Goal: Task Accomplishment & Management: Manage account settings

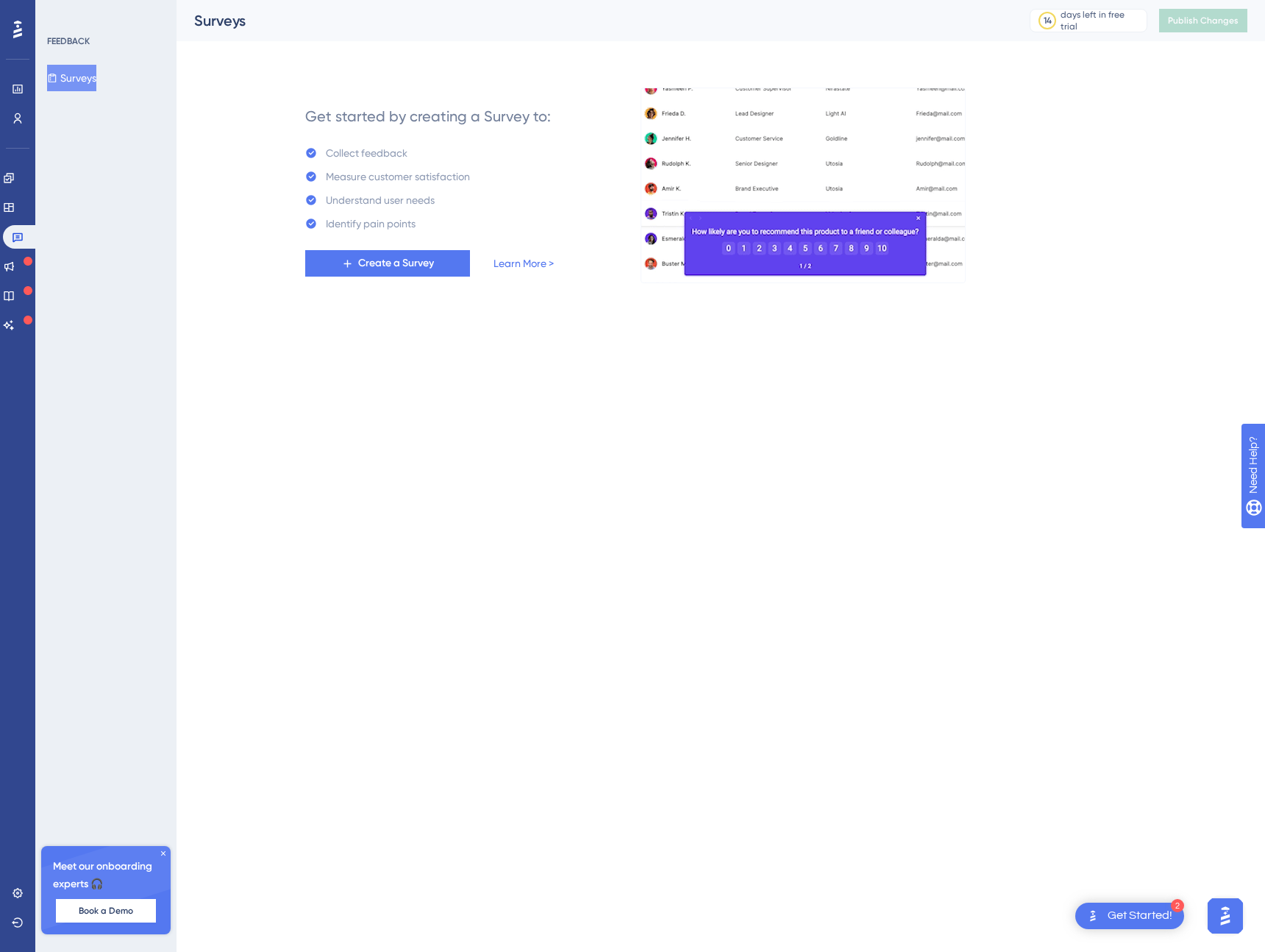
click at [164, 850] on icon at bounding box center [163, 854] width 9 height 9
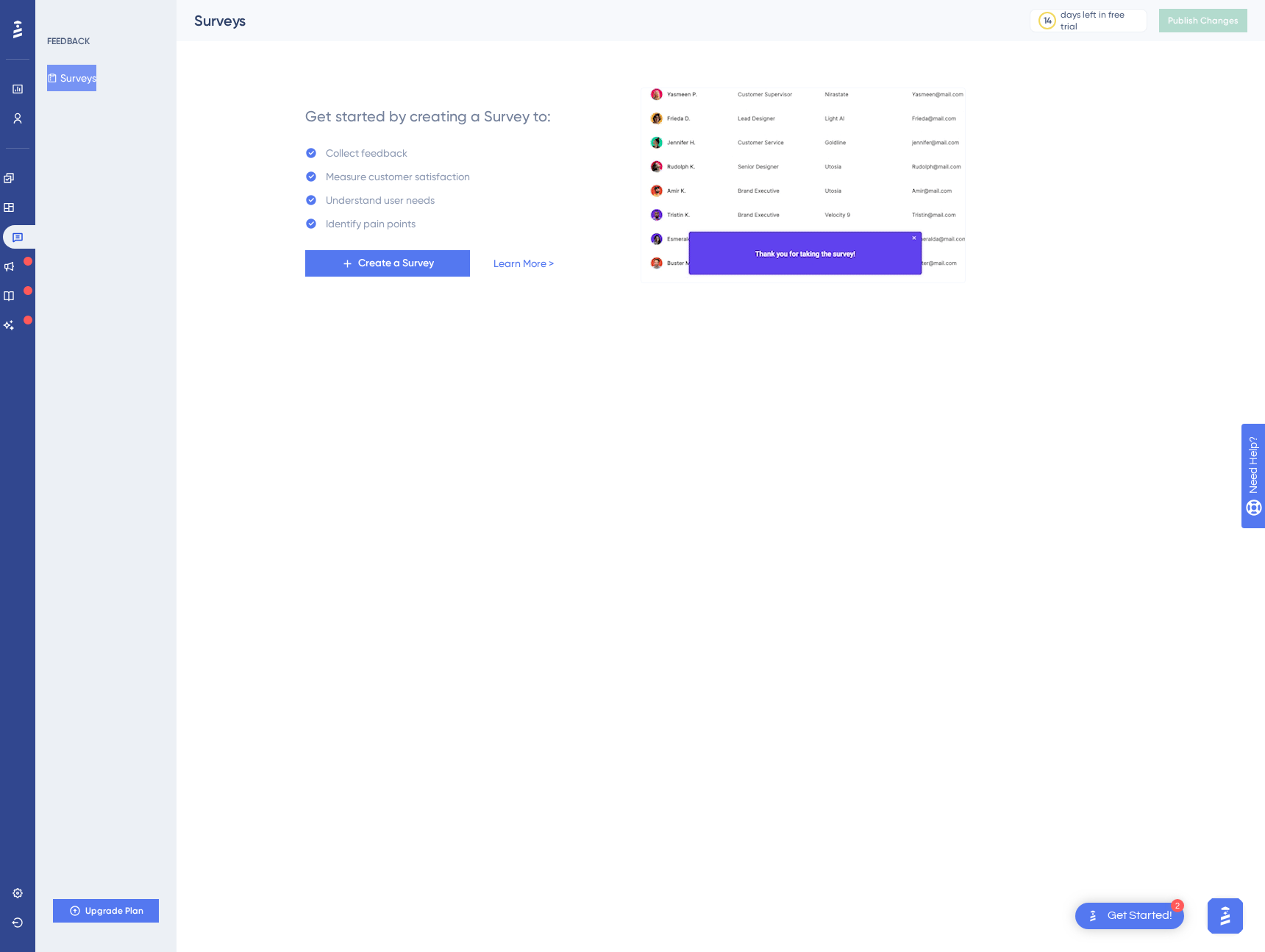
click at [147, 447] on div "FEEDBACK Surveys Upgrade Plan" at bounding box center [106, 476] width 141 height 952
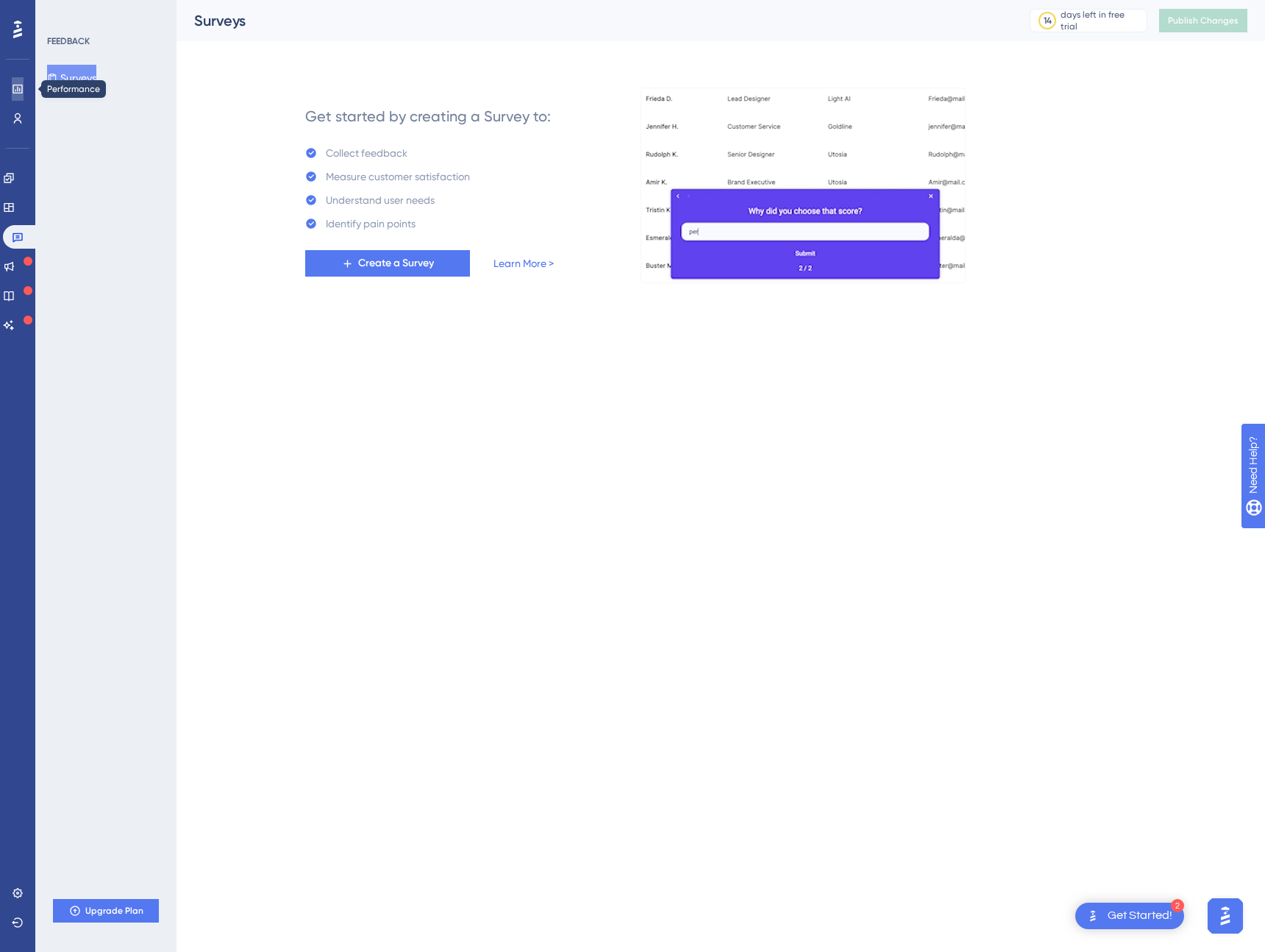
click at [19, 87] on icon at bounding box center [17, 88] width 12 height 12
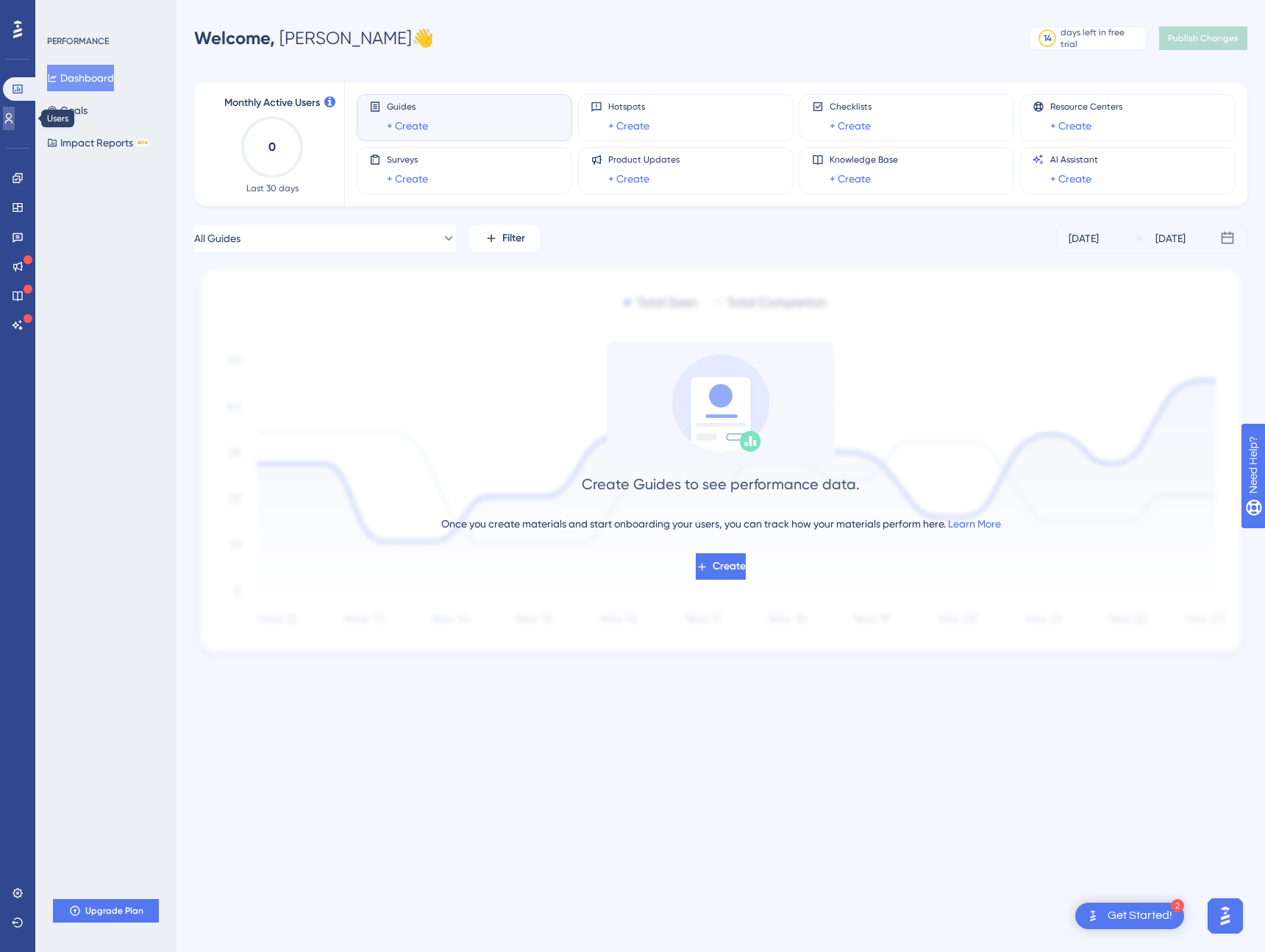
click at [15, 119] on icon at bounding box center [8, 118] width 12 height 12
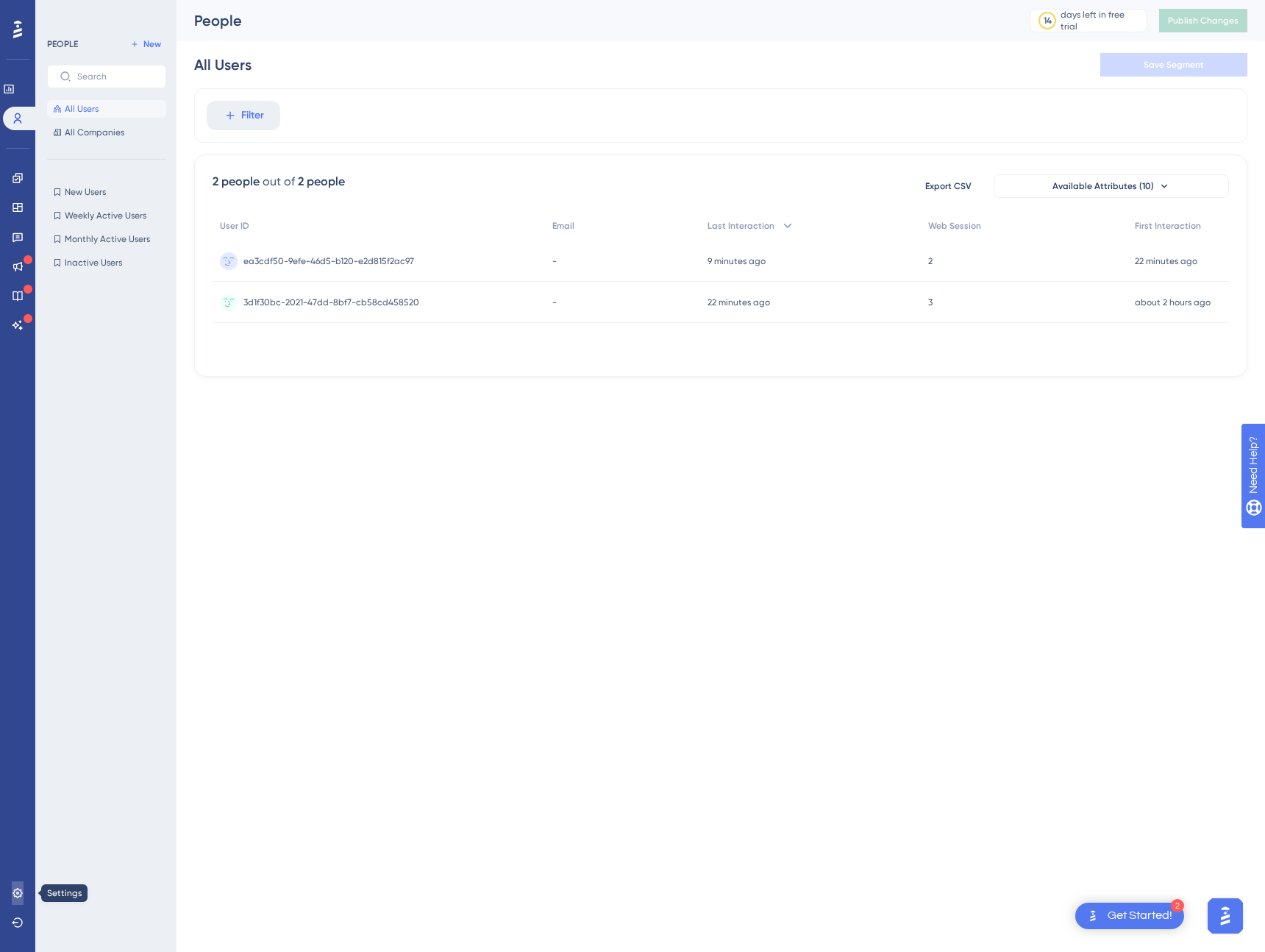
click at [18, 898] on icon at bounding box center [17, 893] width 12 height 12
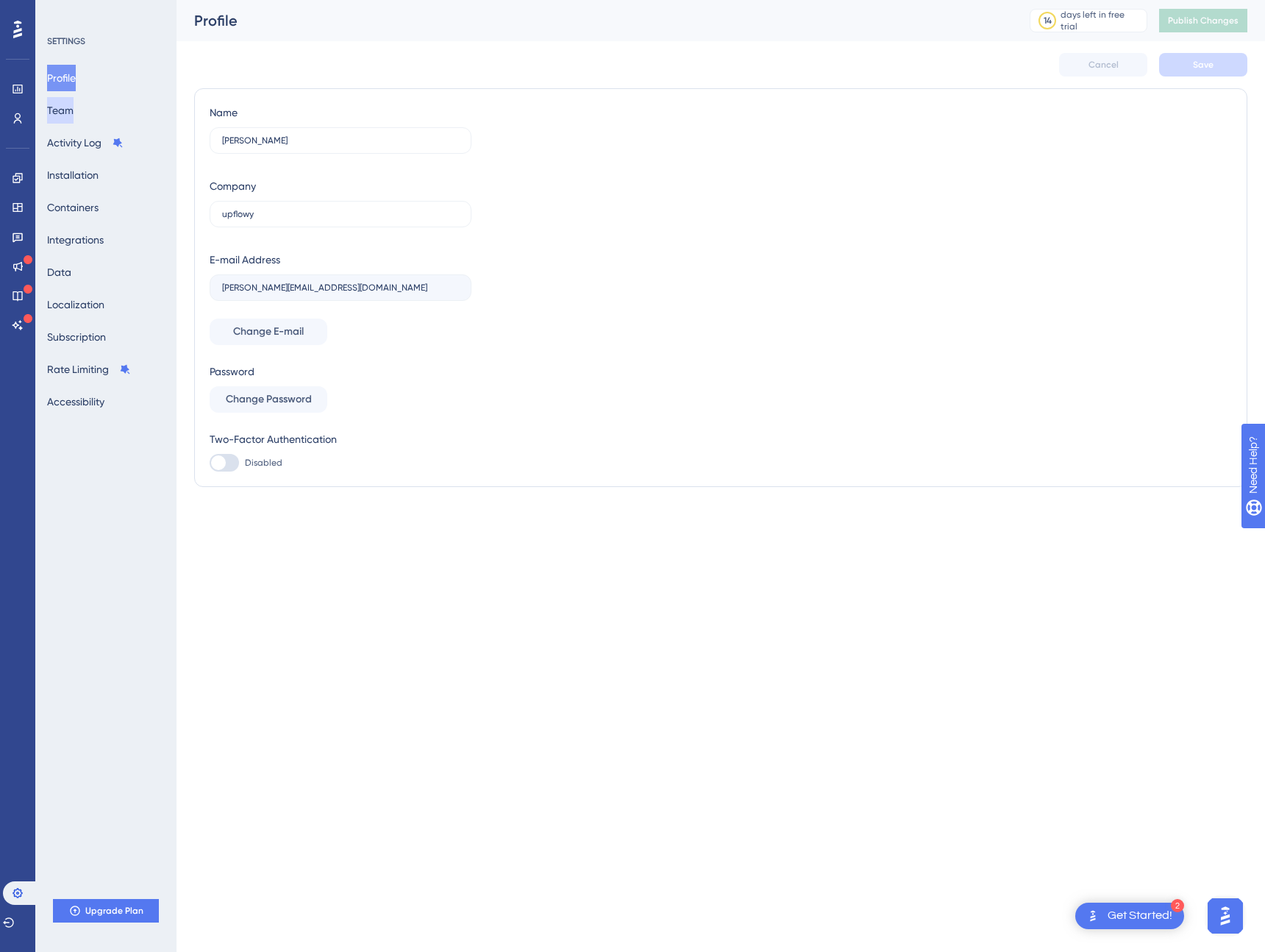
click at [72, 107] on button "Team" at bounding box center [60, 110] width 27 height 27
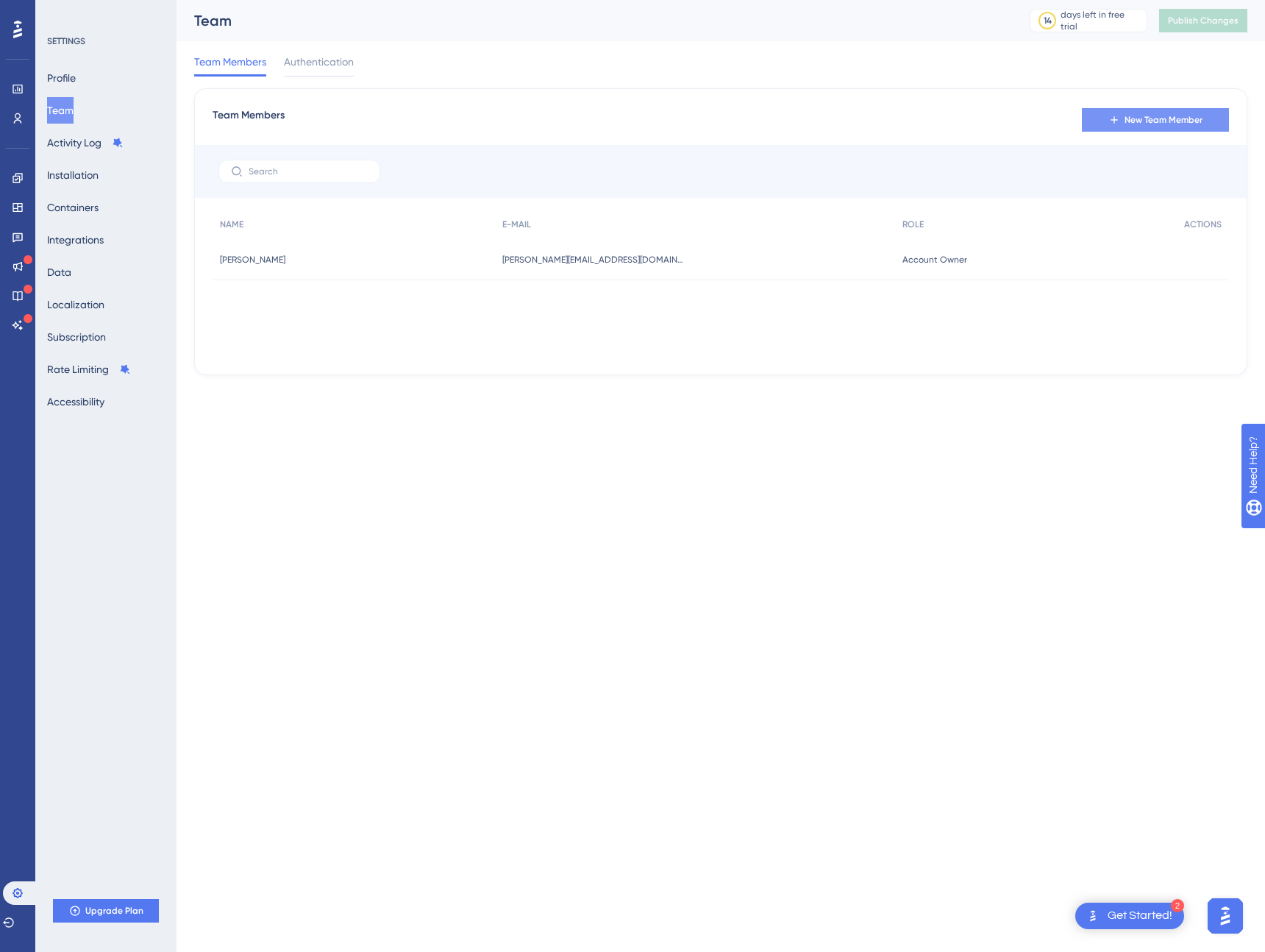
click at [1144, 114] on span "New Team Member" at bounding box center [1164, 120] width 78 height 12
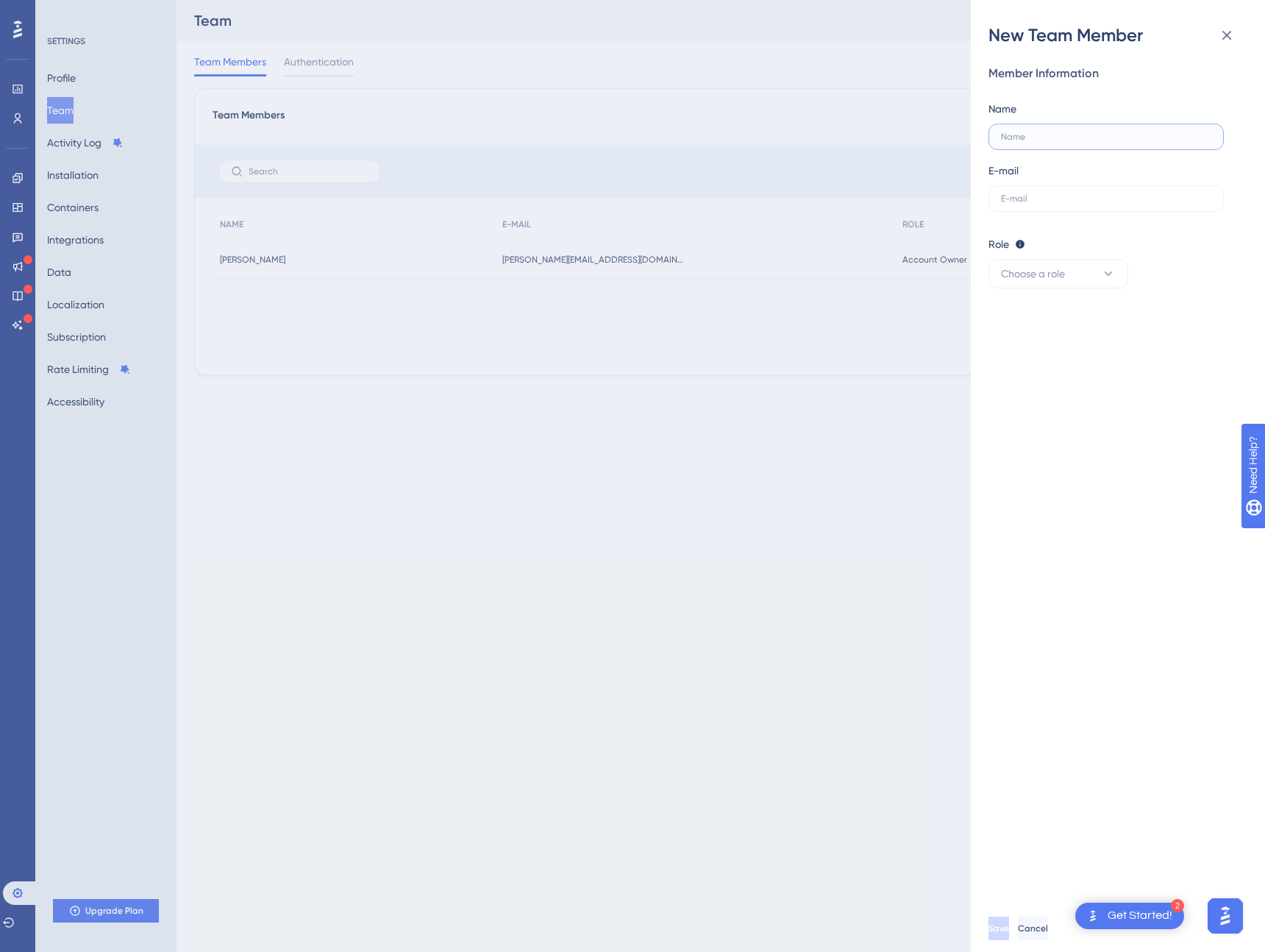
click at [1050, 140] on input "text" at bounding box center [1103, 137] width 205 height 10
click at [1020, 457] on div "Member Information Name E-mail Role Editor: Create & edit materials Publisher: …" at bounding box center [1124, 476] width 271 height 858
click at [1024, 139] on input "text" at bounding box center [1103, 137] width 205 height 10
type input "Isabela"
click at [1041, 203] on input "text" at bounding box center [1106, 198] width 210 height 10
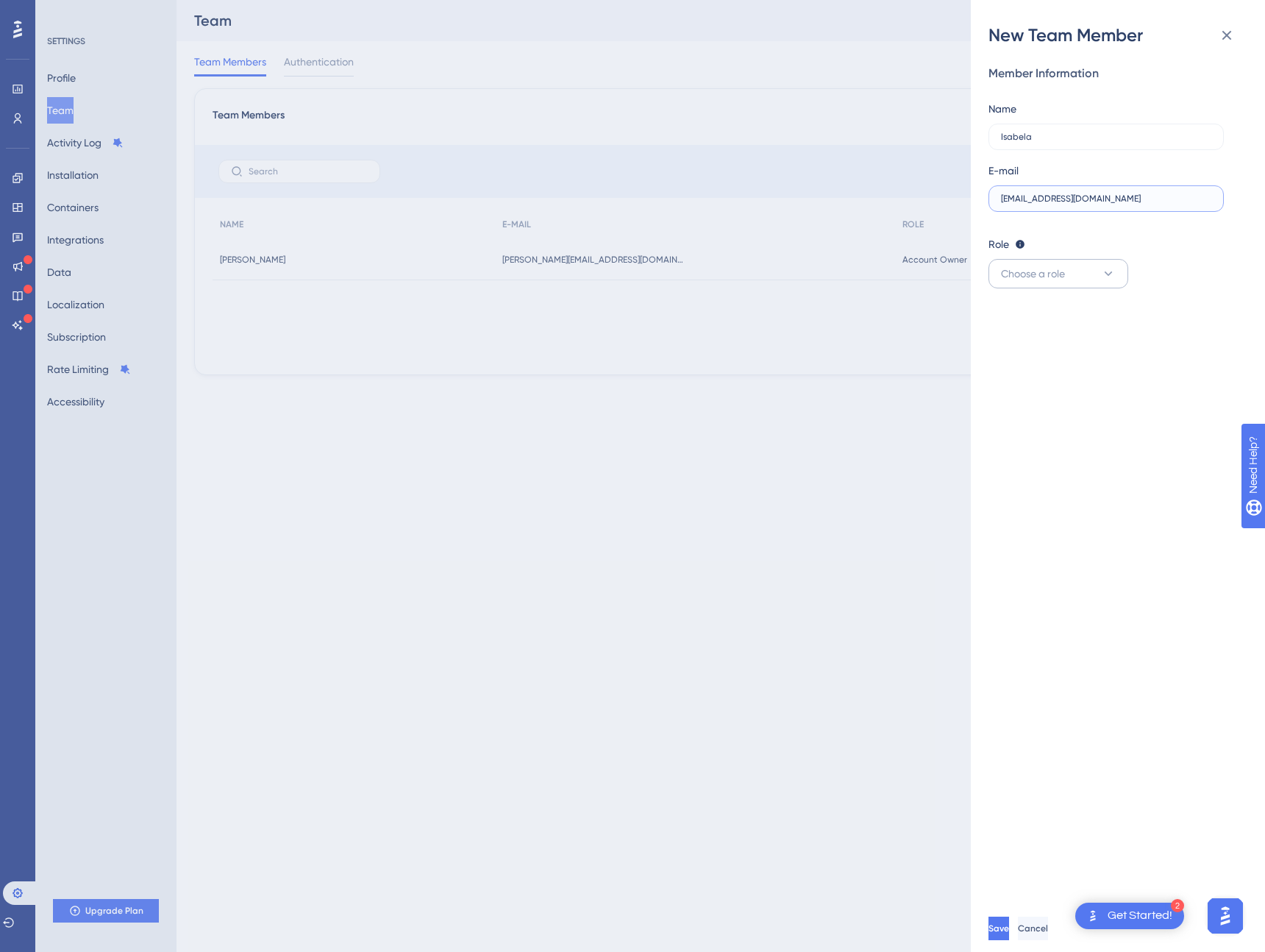
type input "[EMAIL_ADDRESS][DOMAIN_NAME]"
click at [1107, 272] on icon at bounding box center [1109, 273] width 15 height 15
click at [1046, 314] on div "Admin Admin" at bounding box center [1059, 318] width 97 height 29
click at [1007, 922] on button "Save" at bounding box center [1000, 928] width 24 height 24
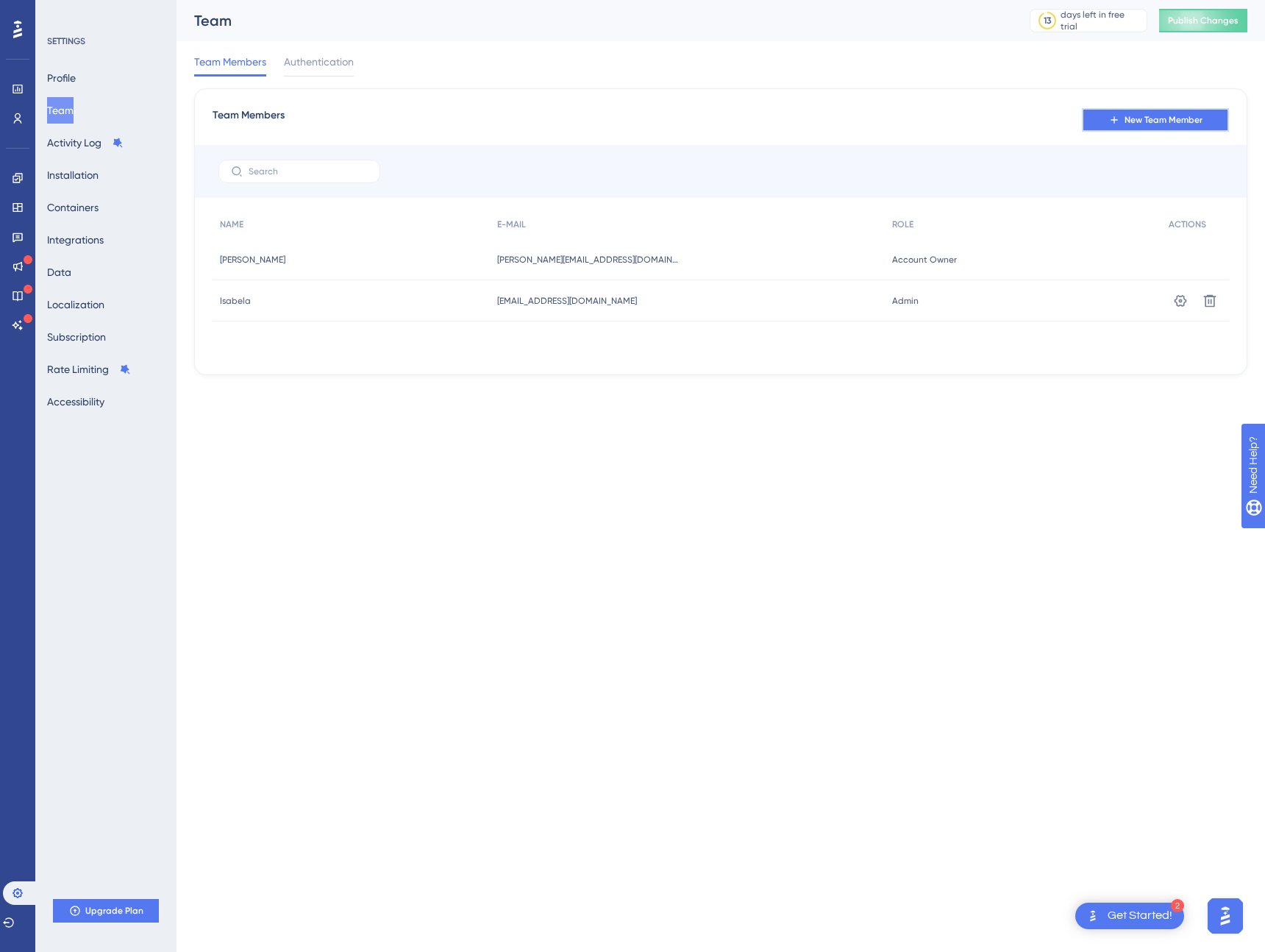
click at [1110, 117] on icon at bounding box center [1114, 120] width 12 height 12
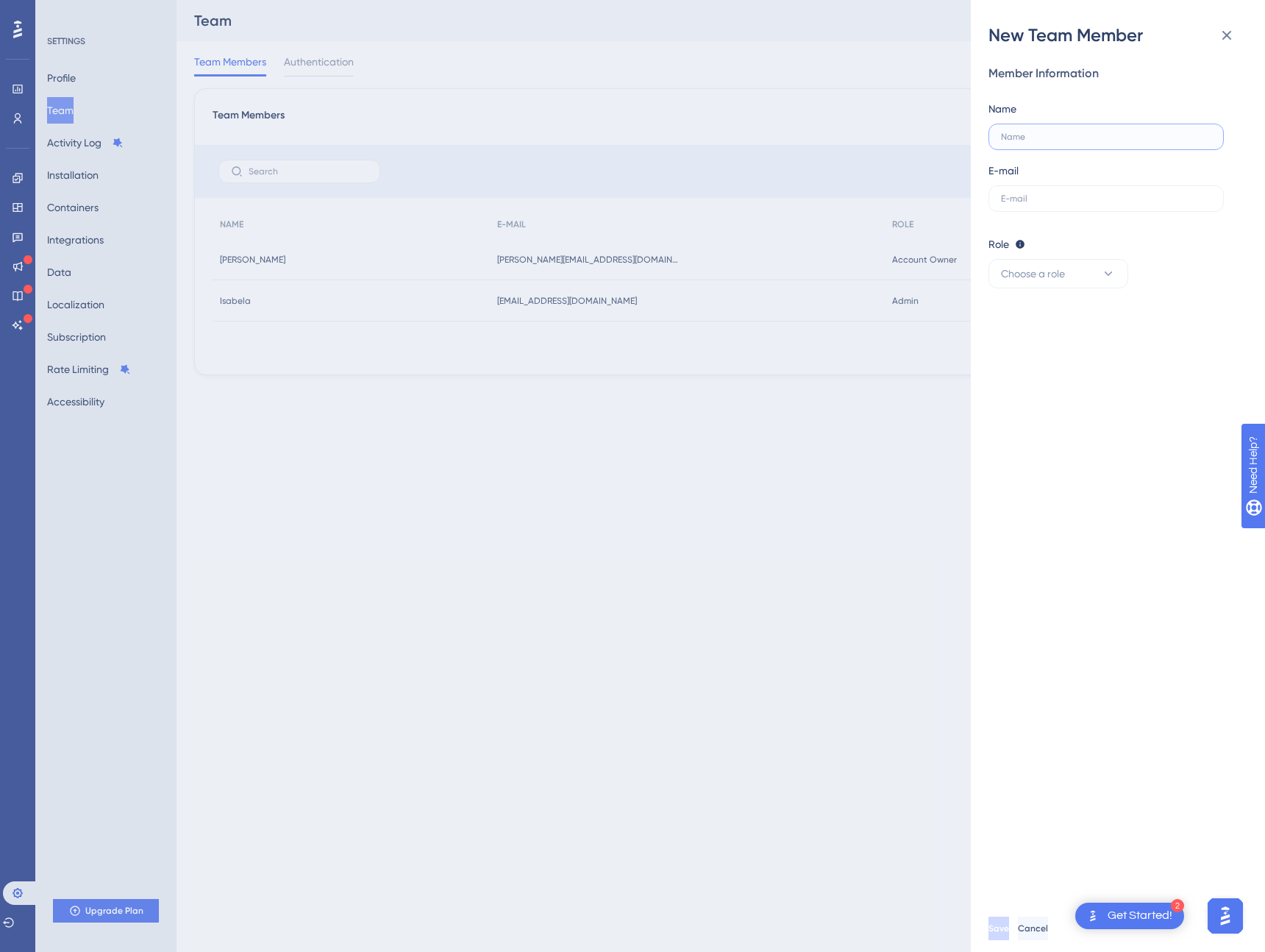
click at [1030, 135] on input "text" at bounding box center [1103, 137] width 205 height 10
type input "[PERSON_NAME]"
click at [1050, 202] on input "text" at bounding box center [1106, 198] width 210 height 10
type input "[PERSON_NAME][EMAIL_ADDRESS][DOMAIN_NAME]"
click at [1112, 275] on icon at bounding box center [1109, 273] width 15 height 15
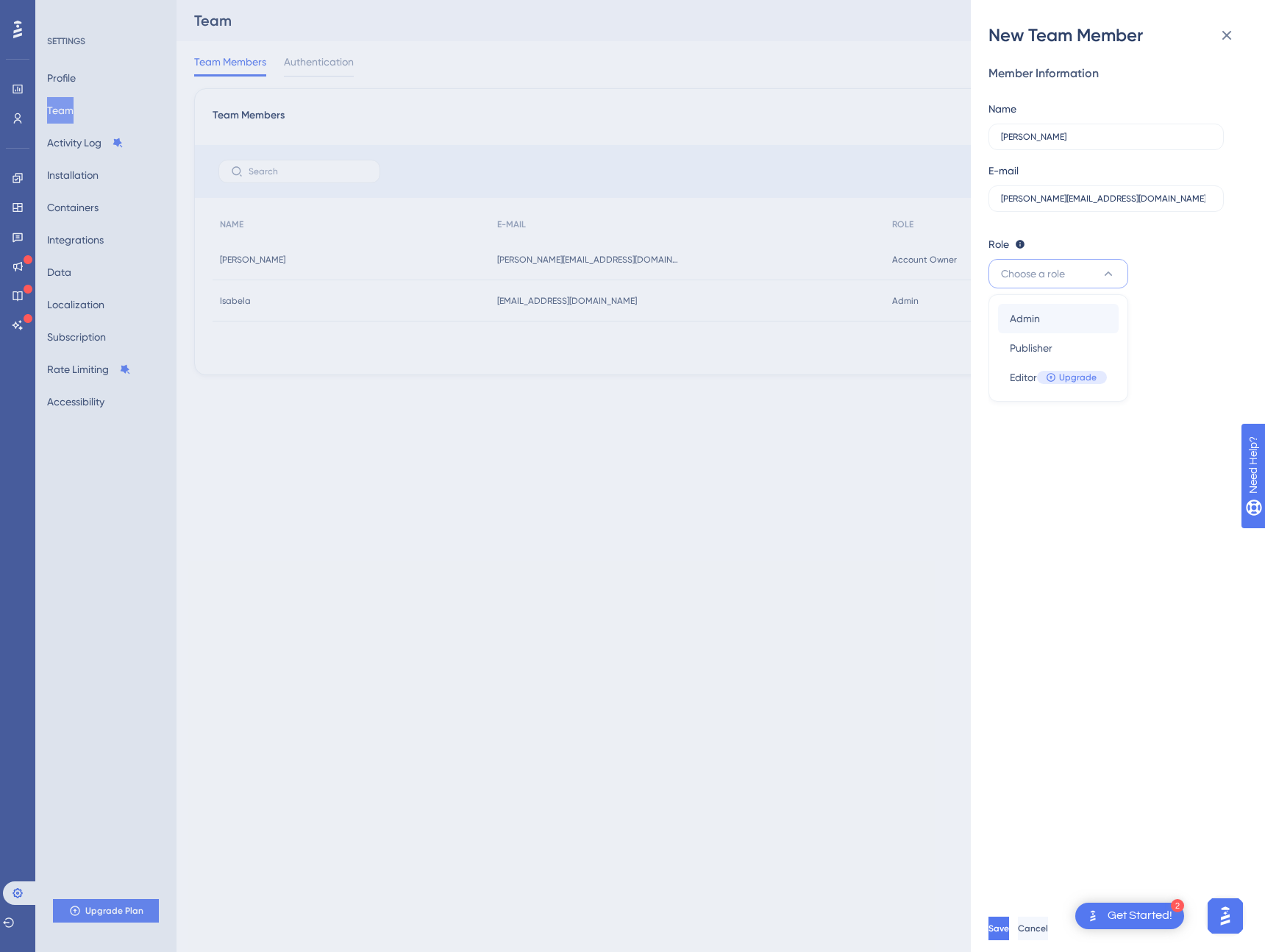
click at [1045, 321] on div "Admin Admin" at bounding box center [1059, 318] width 97 height 29
click at [1011, 927] on span "Save" at bounding box center [1000, 928] width 21 height 12
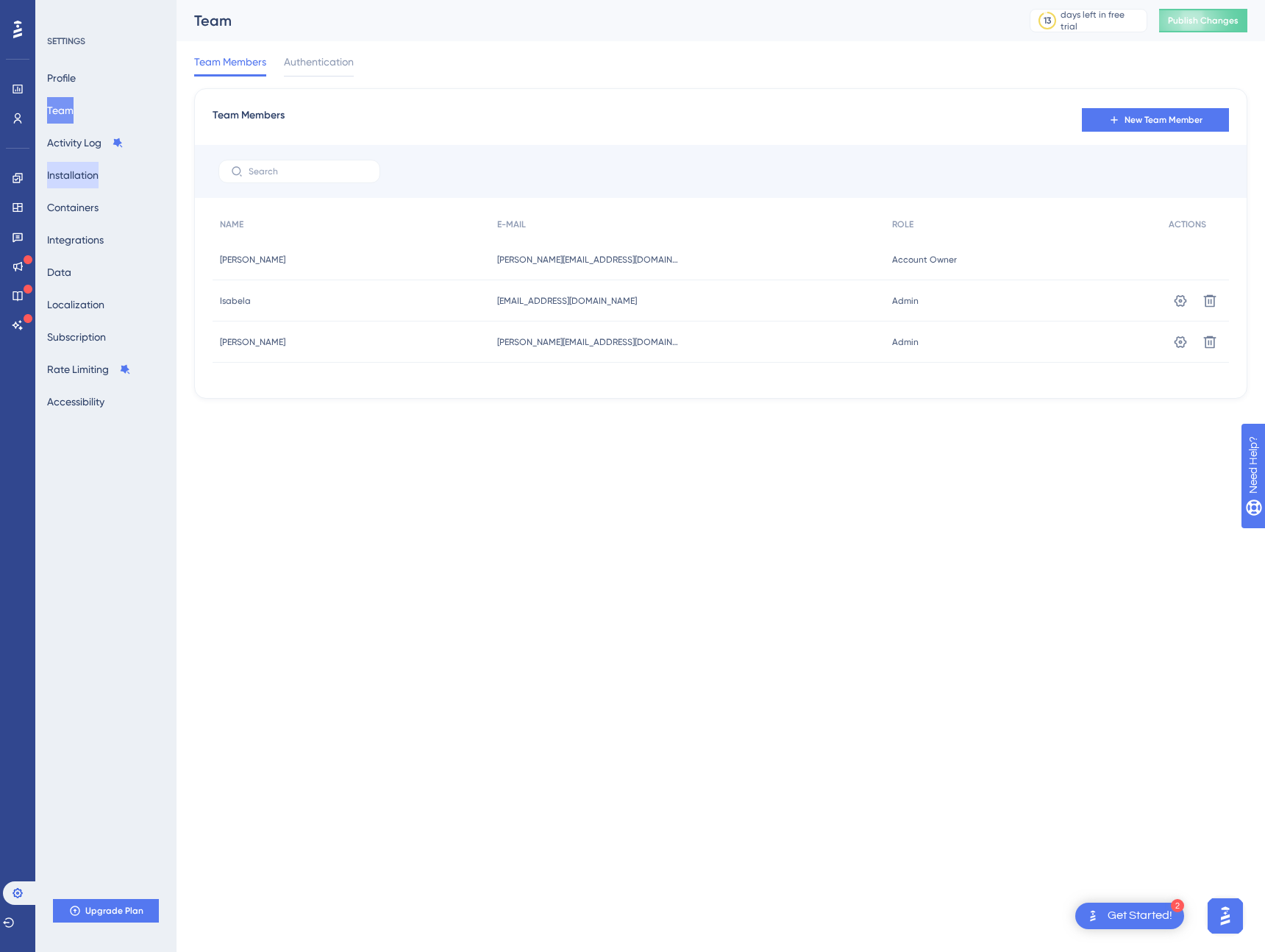
click at [77, 176] on button "Installation" at bounding box center [72, 175] width 51 height 27
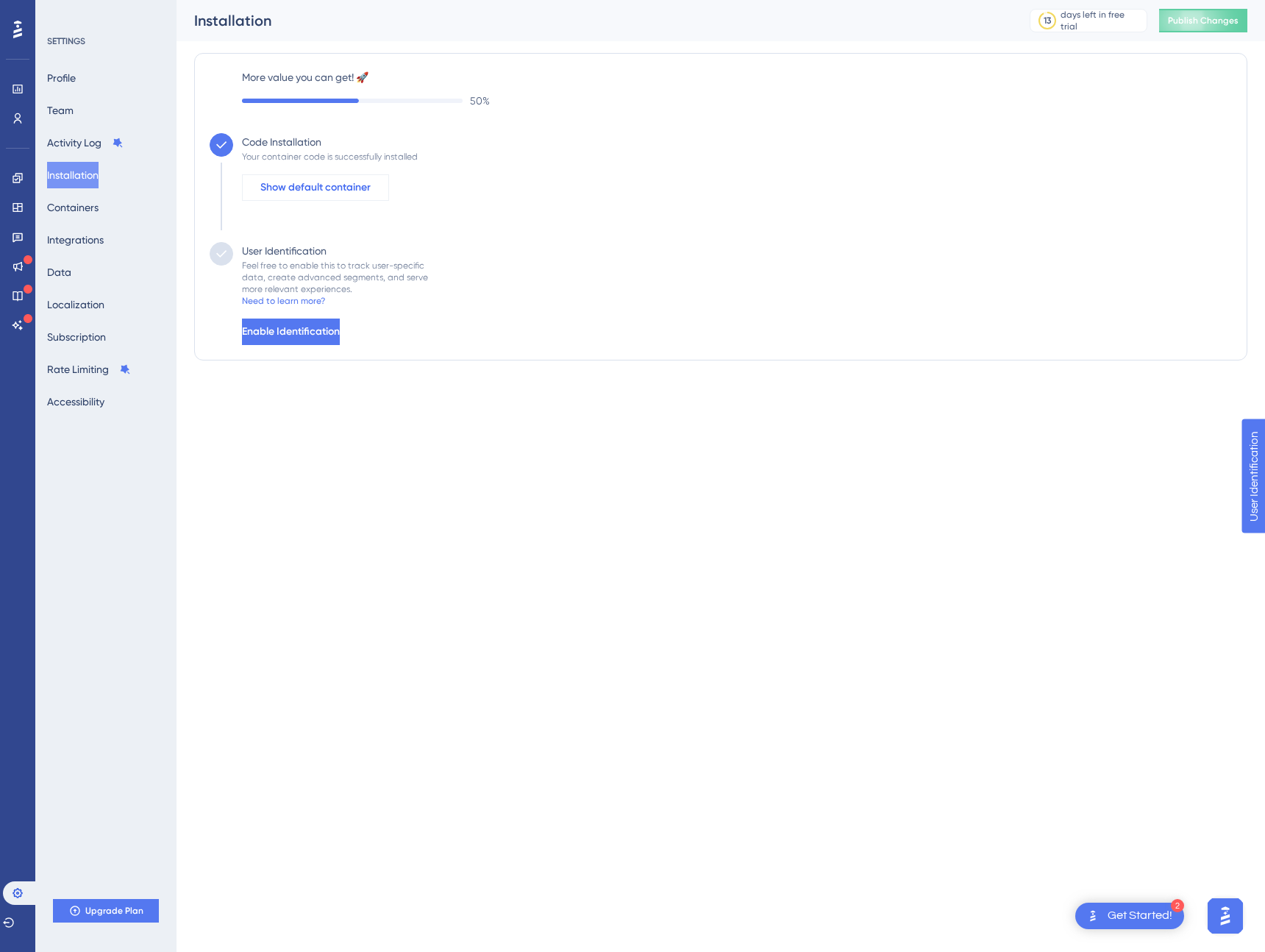
click at [300, 185] on span "Show default container" at bounding box center [315, 187] width 110 height 18
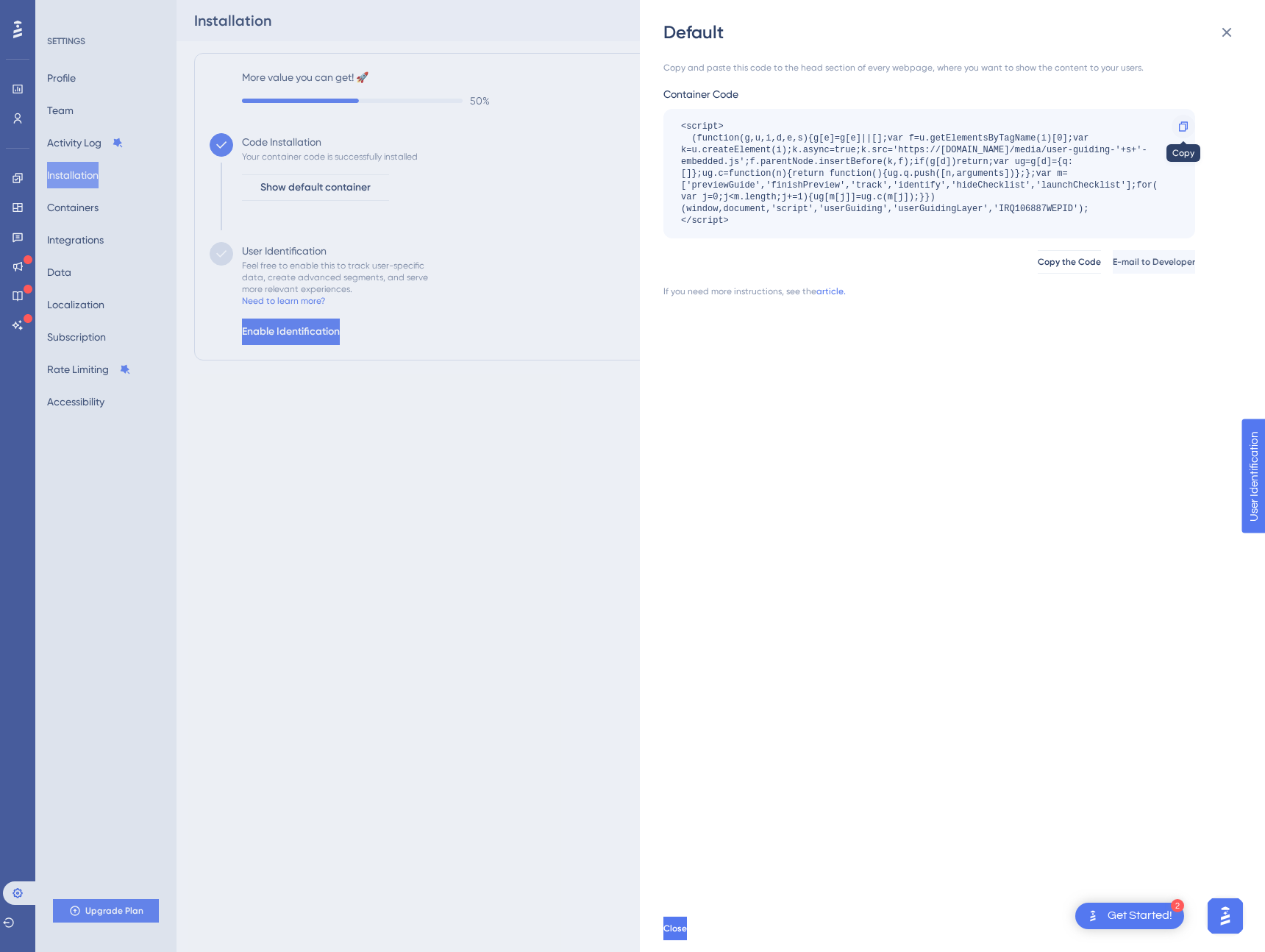
click at [1184, 127] on icon at bounding box center [1183, 126] width 12 height 12
click at [344, 336] on div "Default Copy and paste this code to the head section of every webpage, where yo…" at bounding box center [632, 476] width 1265 height 952
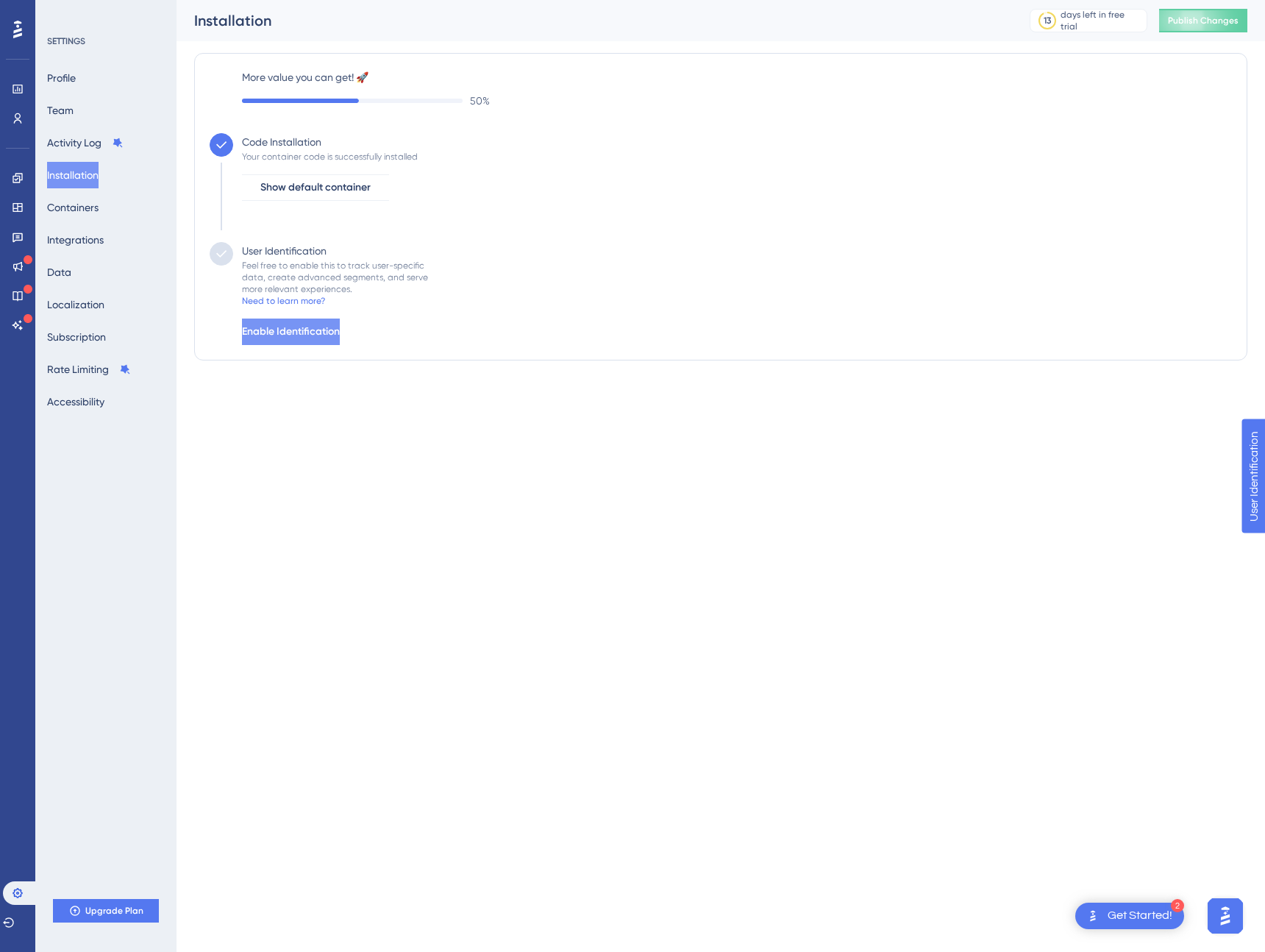
click at [340, 334] on span "Enable Identification" at bounding box center [292, 331] width 98 height 18
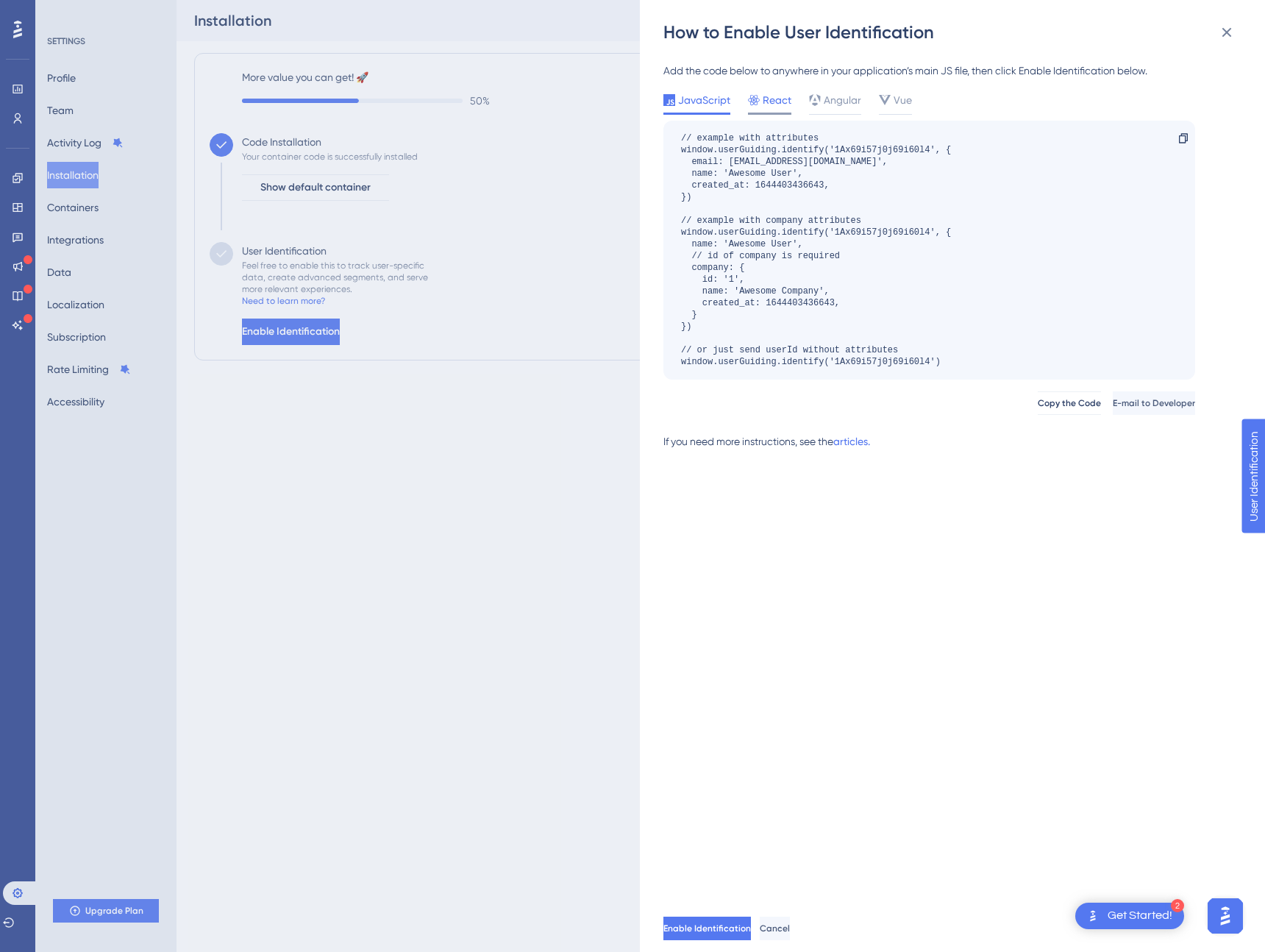
click at [765, 102] on span "React" at bounding box center [776, 100] width 28 height 18
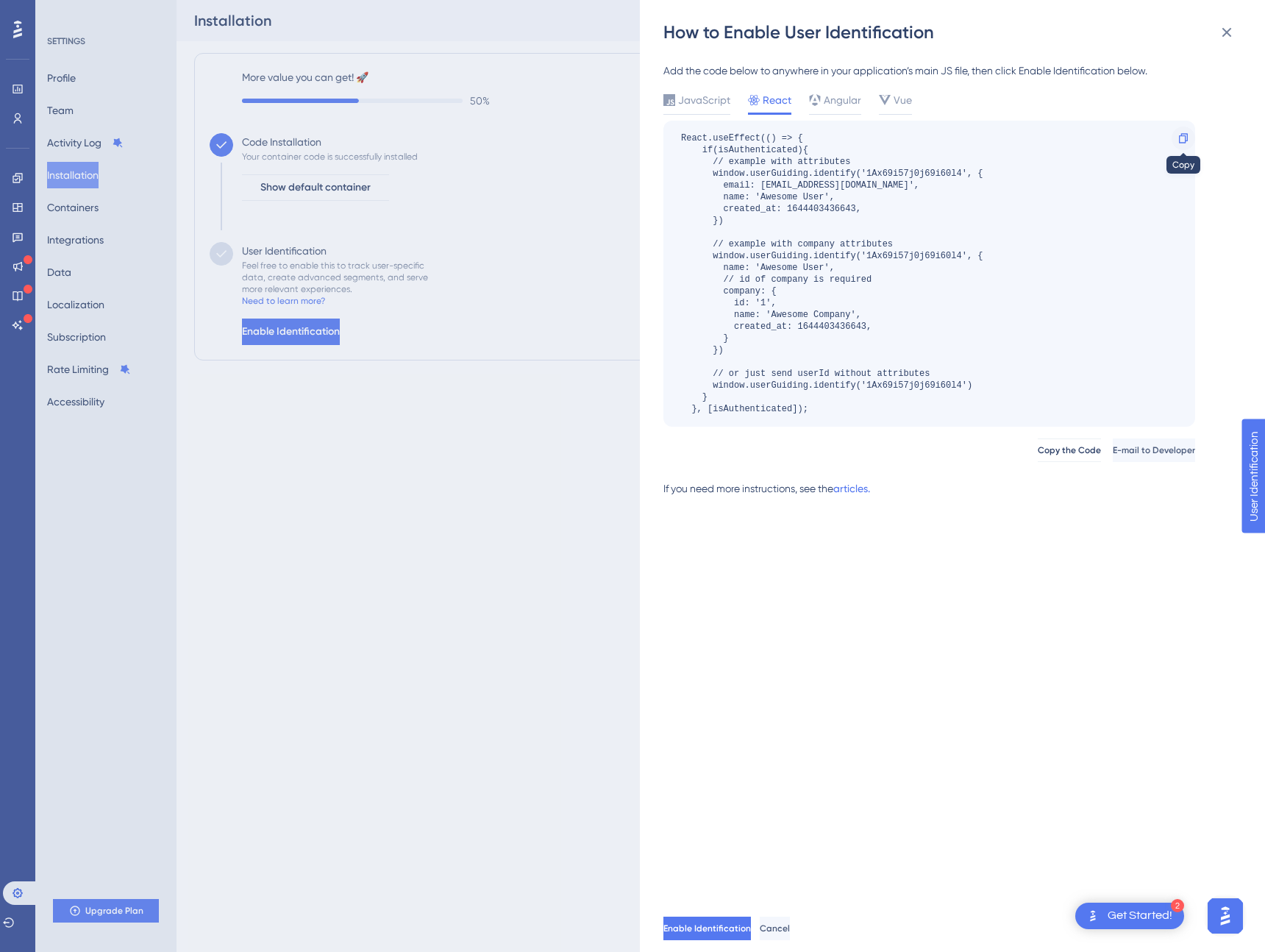
click at [1181, 140] on icon at bounding box center [1183, 138] width 12 height 12
click at [100, 660] on div "How to Enable User Identification Add the code below to anywhere in your applic…" at bounding box center [632, 476] width 1265 height 952
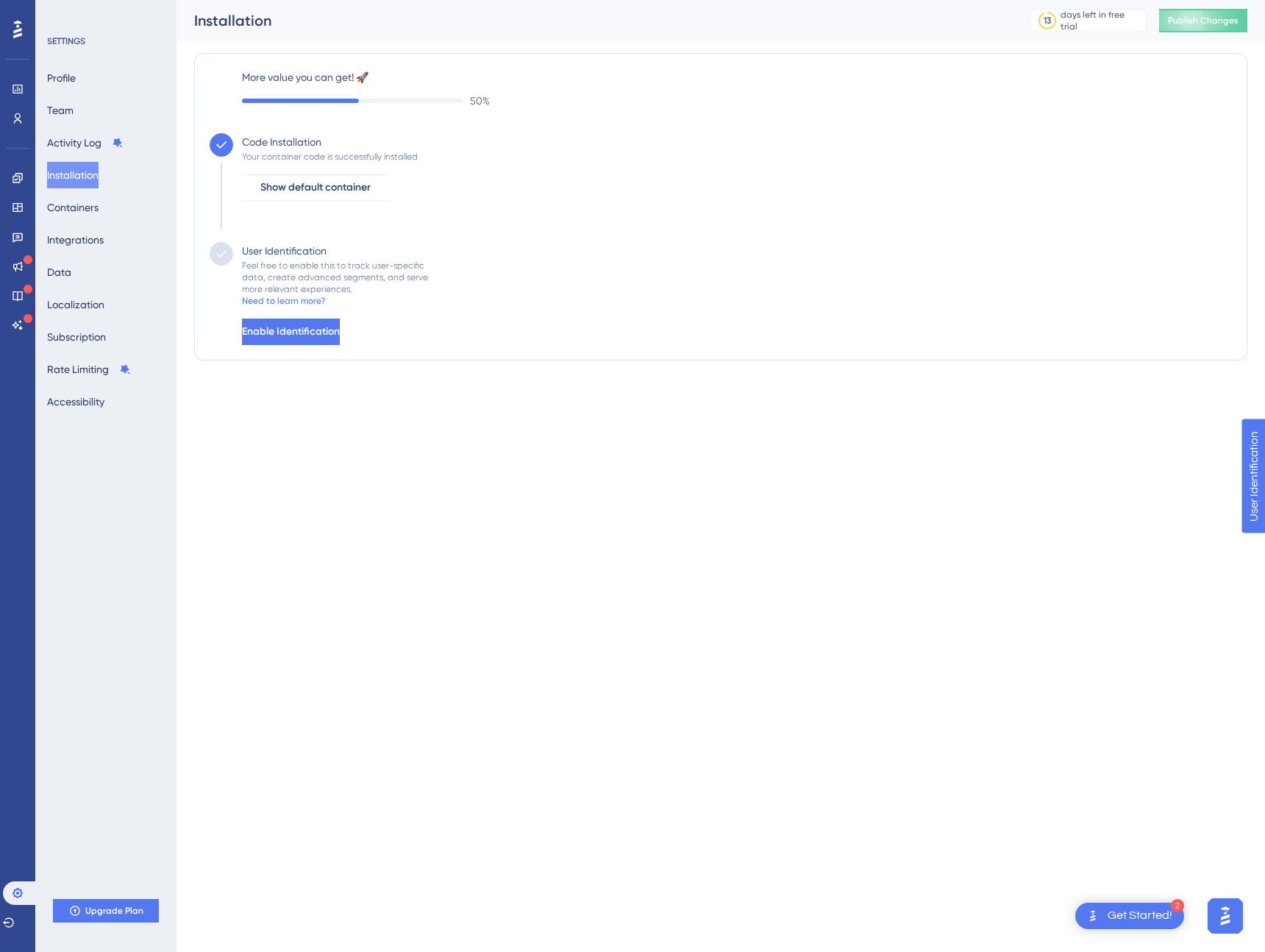
click at [104, 666] on div "SETTINGS Profile Team Activity Log Installation Containers Integrations Data Lo…" at bounding box center [106, 476] width 141 height 952
click at [18, 662] on div "Performance Users Engagement Widgets Feedback Product Updates Knowledge Base AI…" at bounding box center [18, 476] width 35 height 952
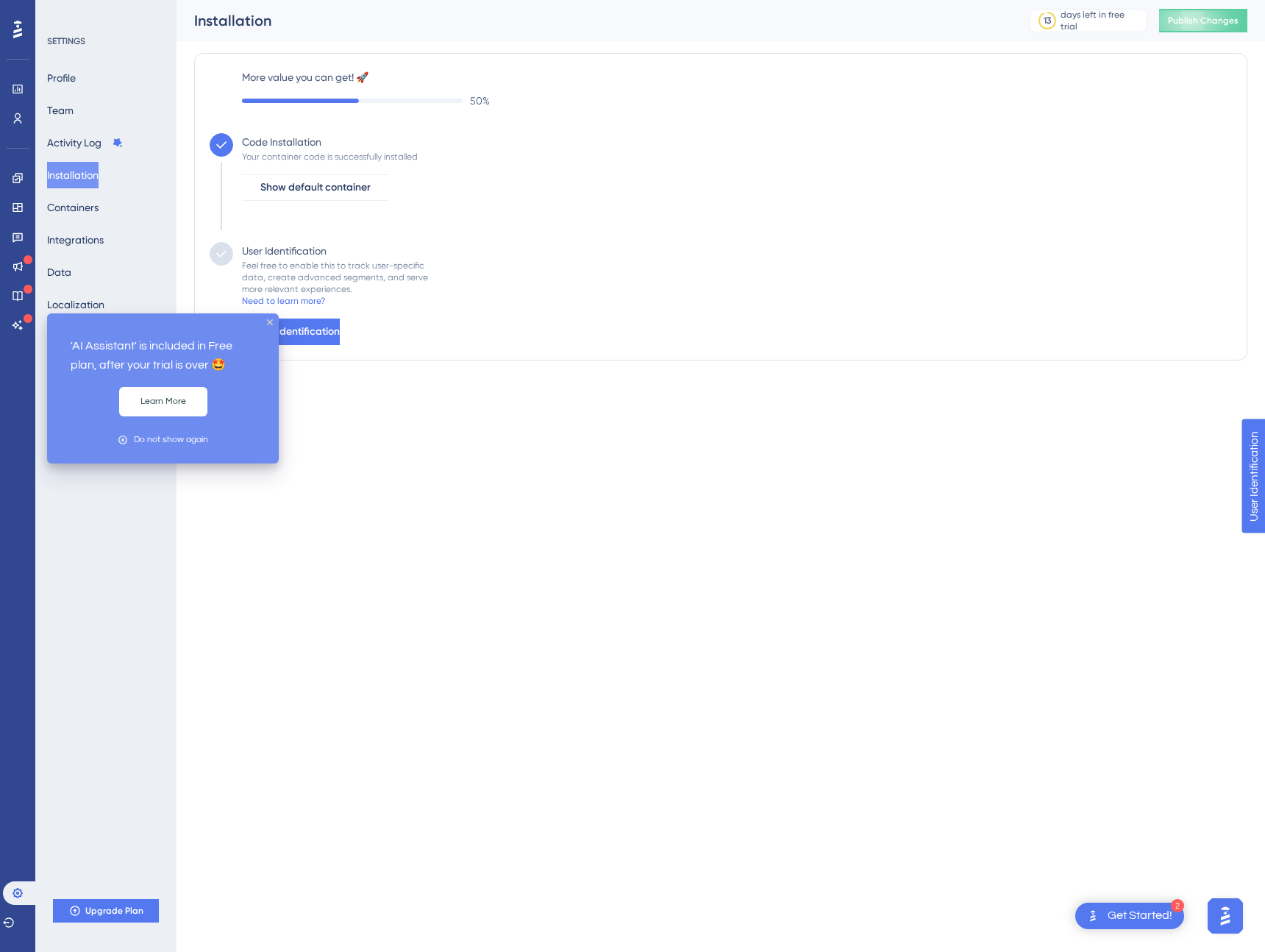
click at [31, 415] on div "Performance Users Engagement Widgets Feedback Product Updates Knowledge Base AI…" at bounding box center [18, 476] width 35 height 952
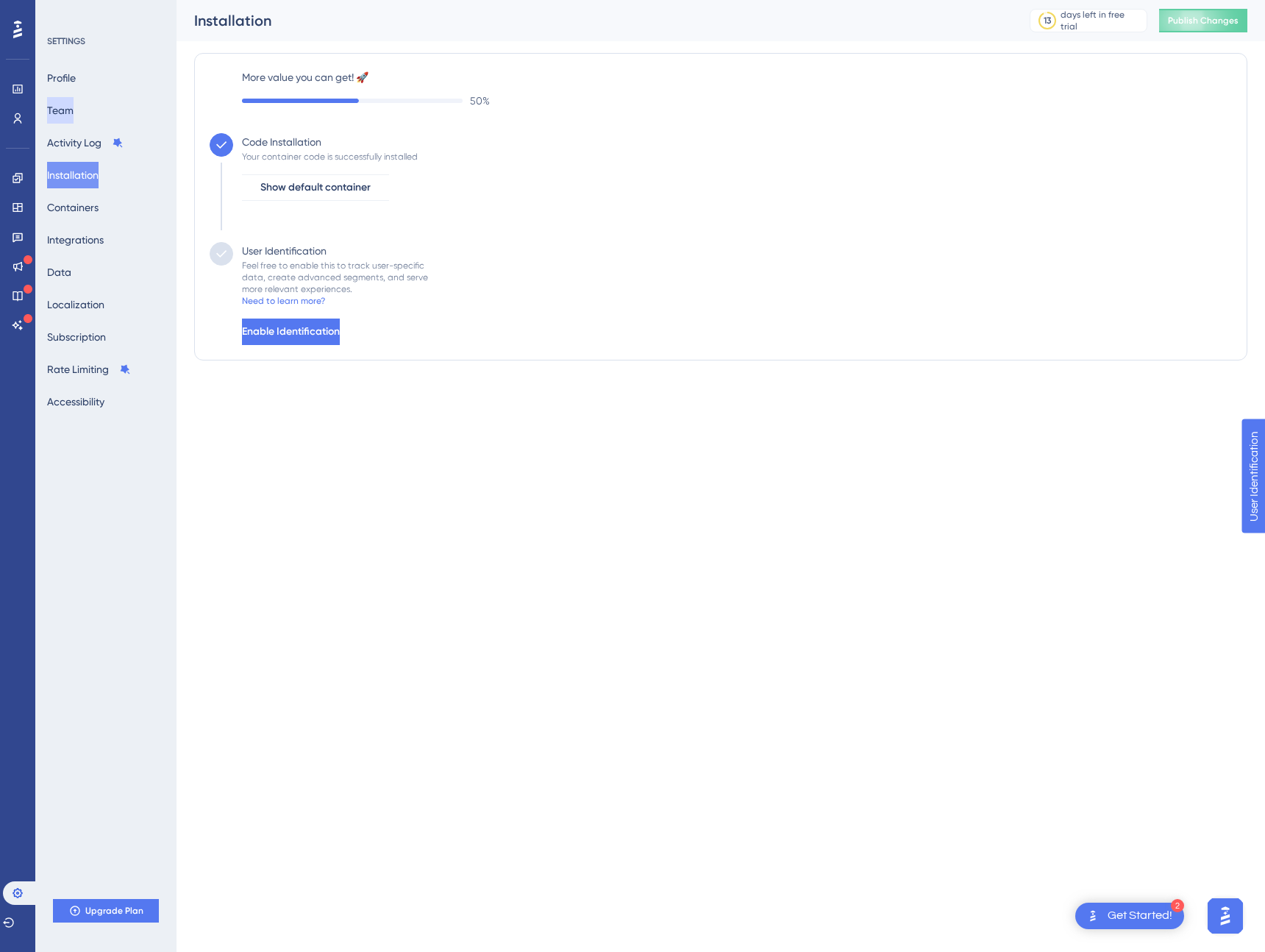
click at [68, 115] on button "Team" at bounding box center [60, 110] width 27 height 27
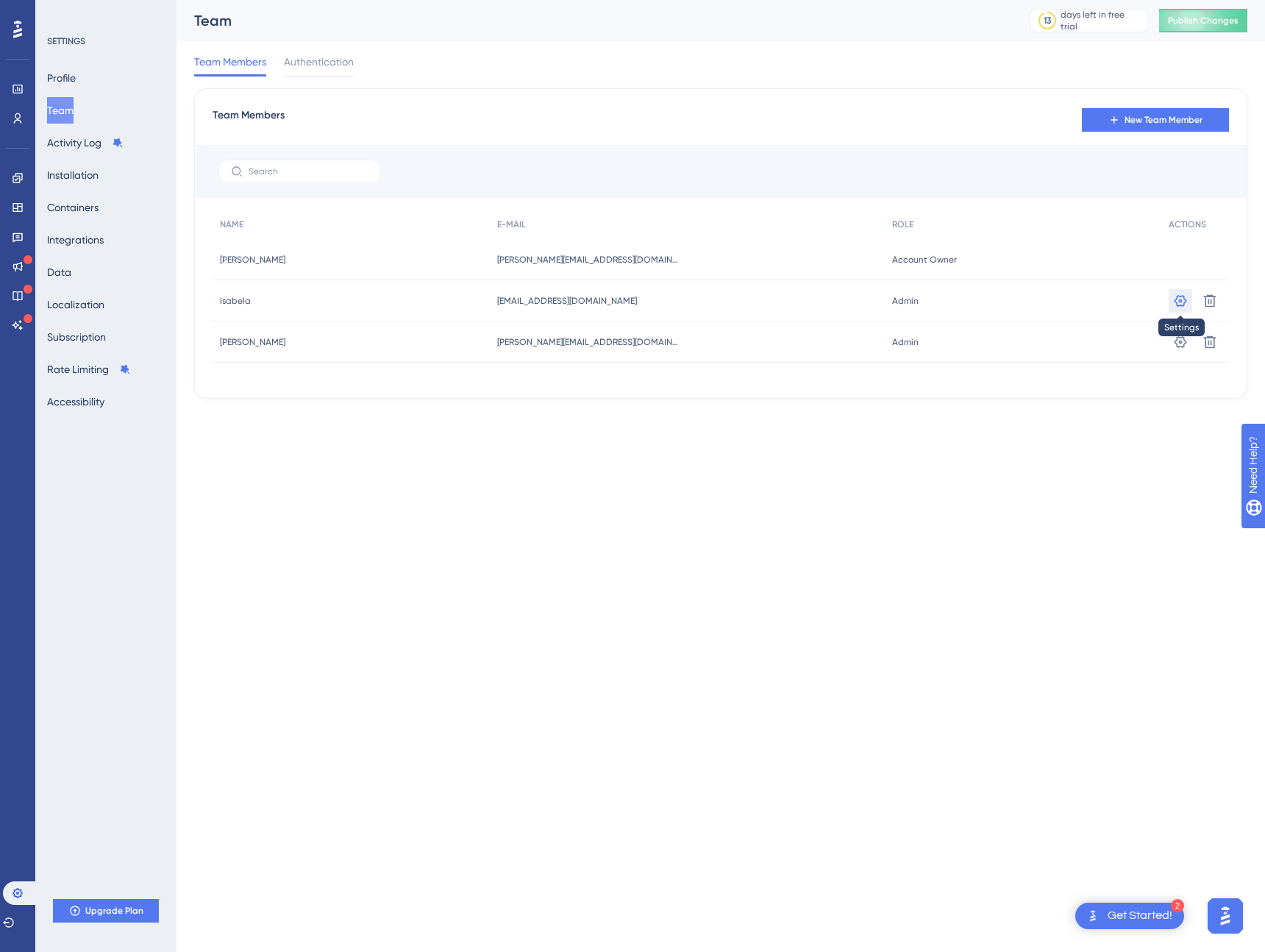
click at [1178, 300] on icon at bounding box center [1181, 301] width 15 height 15
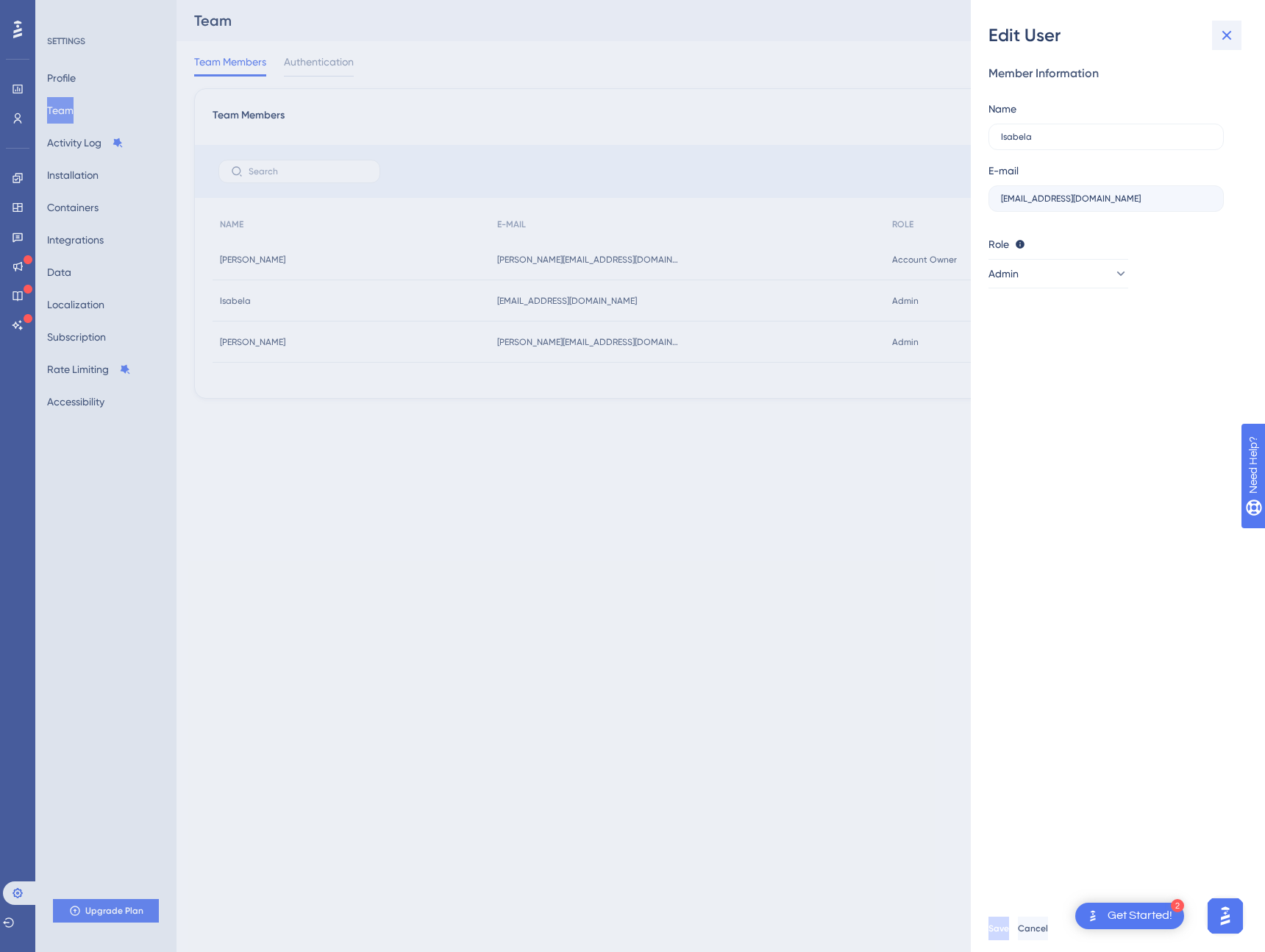
click at [1224, 35] on icon at bounding box center [1227, 35] width 18 height 18
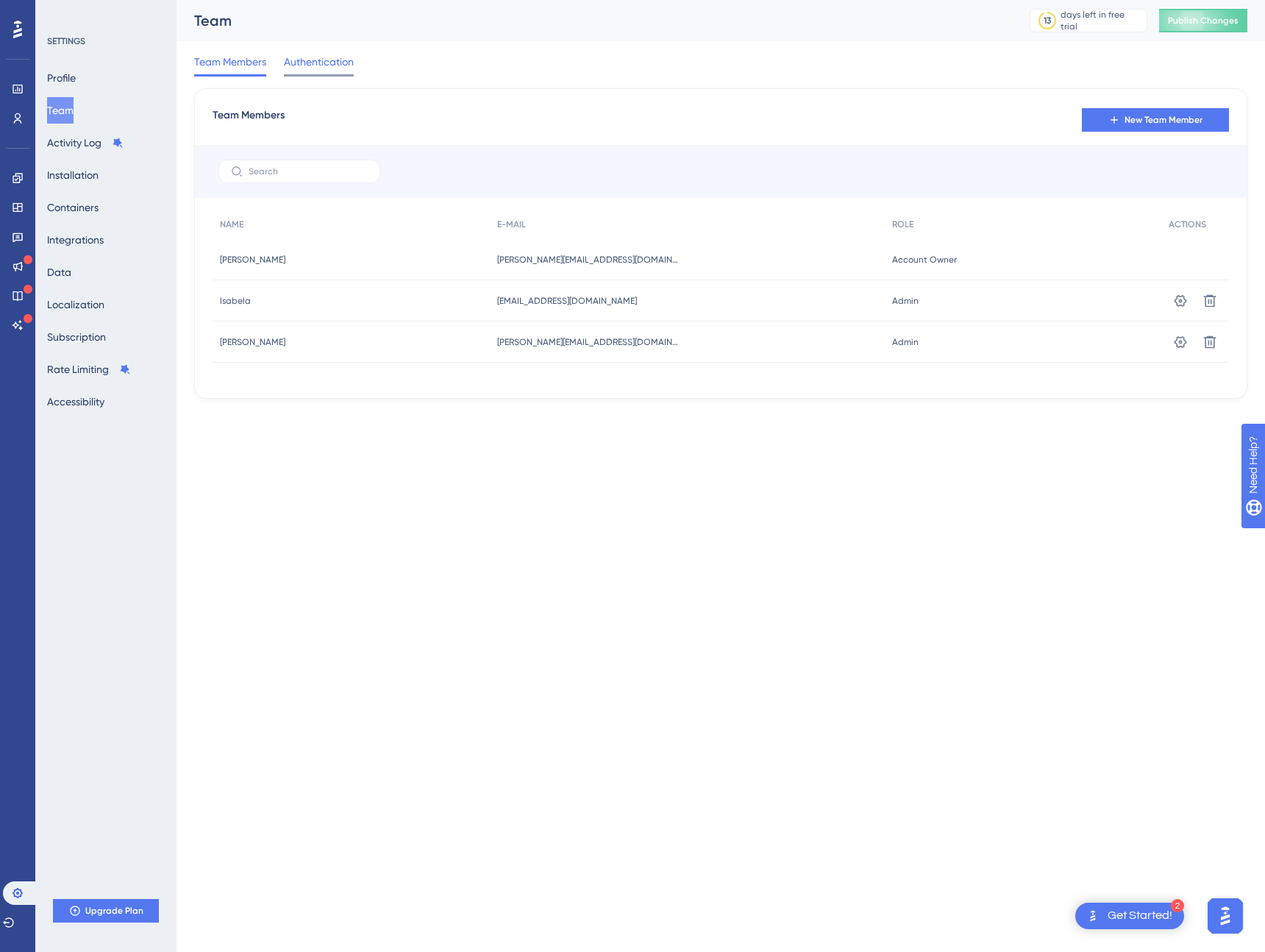
click at [323, 64] on span "Authentication" at bounding box center [318, 61] width 70 height 18
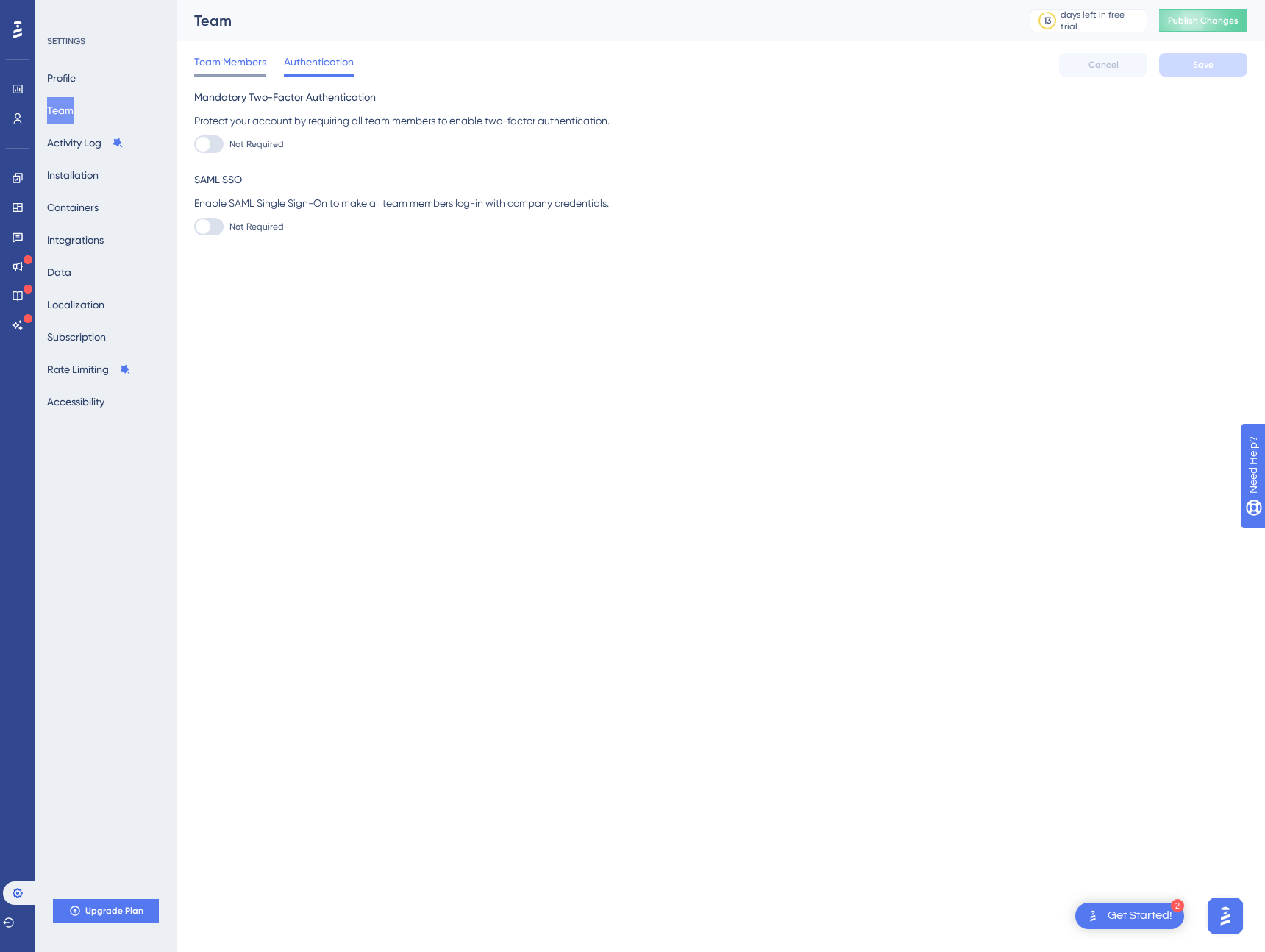
click at [218, 64] on span "Team Members" at bounding box center [230, 61] width 72 height 18
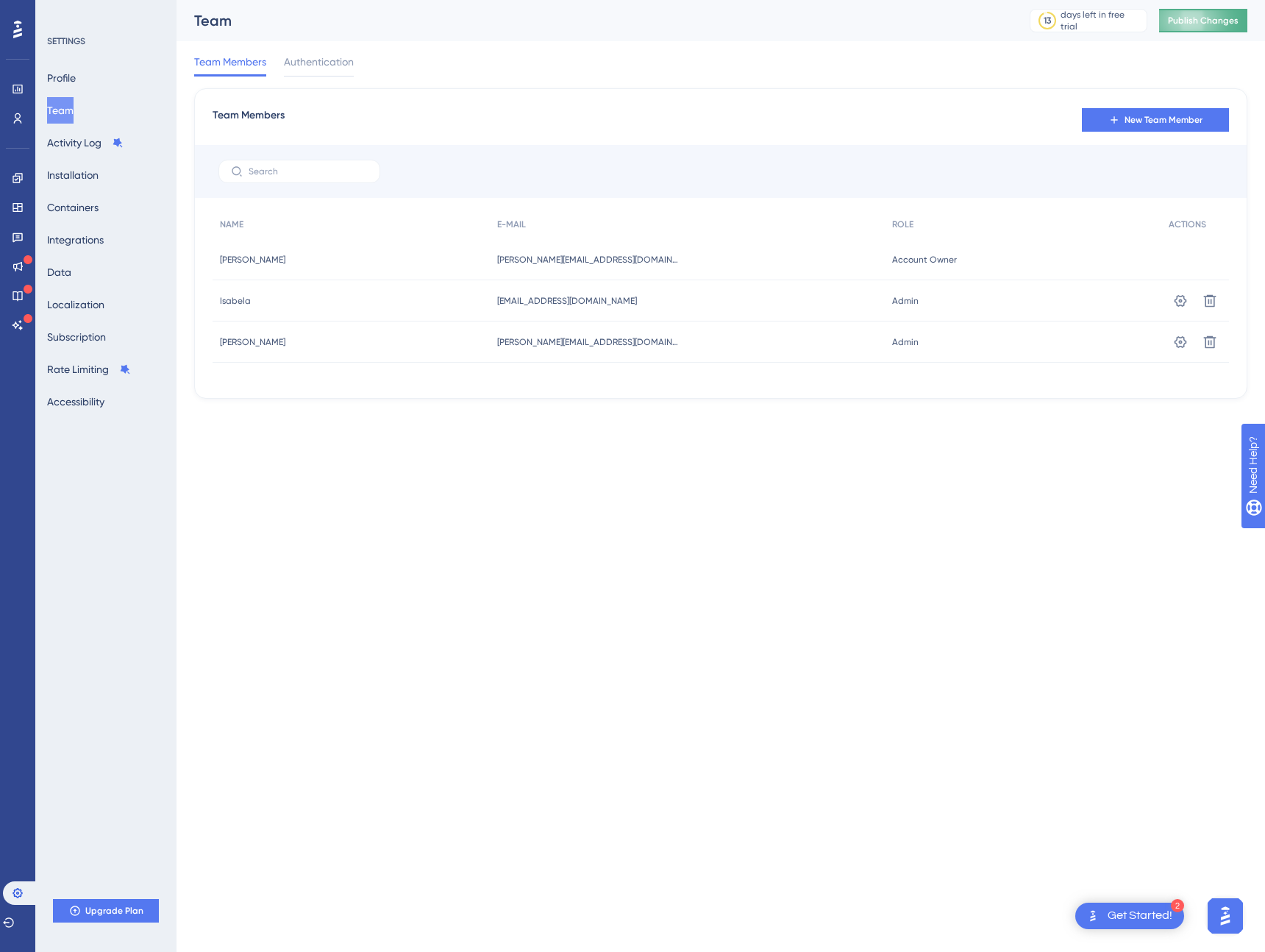
click at [1203, 21] on span "Publish Changes" at bounding box center [1204, 20] width 71 height 12
